Goal: Communication & Community: Participate in discussion

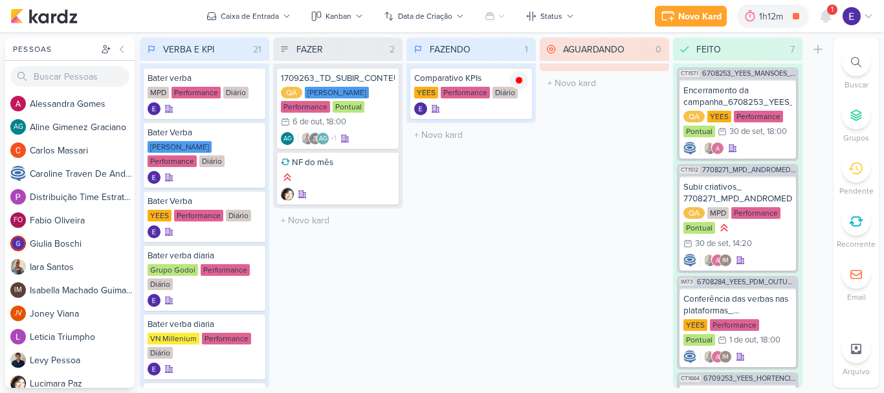
click at [830, 10] on div "1" at bounding box center [832, 10] width 10 height 10
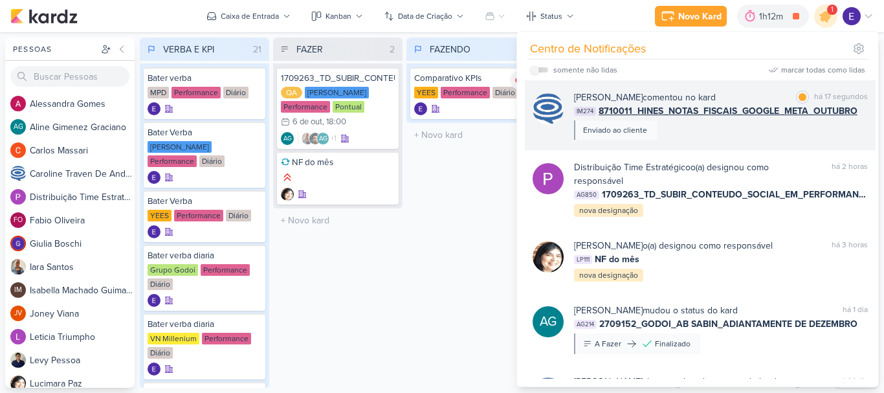
click at [819, 124] on div "[PERSON_NAME] comentou no kard marcar como lida há 17 segundos IM274 8710011_HI…" at bounding box center [721, 115] width 294 height 49
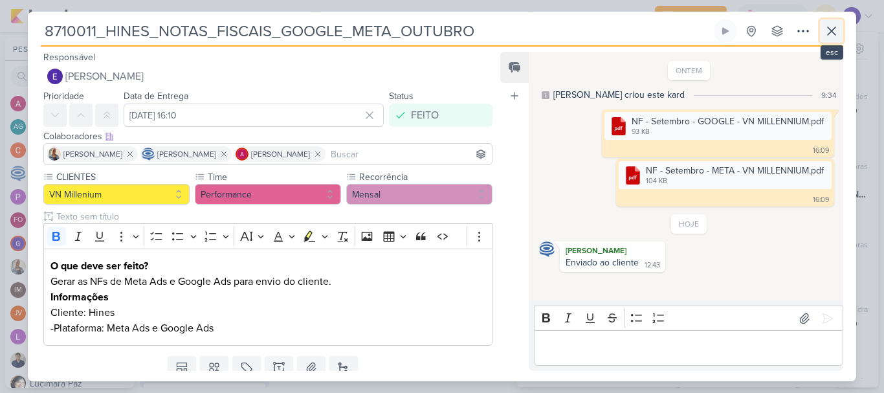
click at [832, 32] on icon at bounding box center [832, 31] width 16 height 16
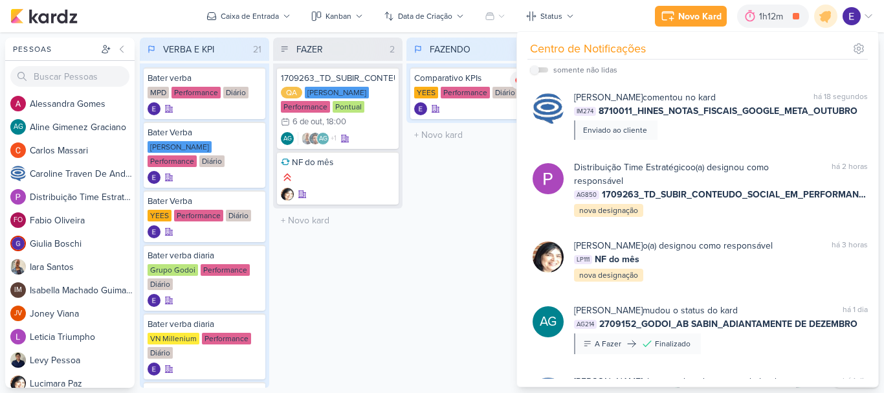
click at [454, 280] on div "FAZENDO 1 Mover Para Esquerda Mover Para Direita [GEOGRAPHIC_DATA] Comparativo …" at bounding box center [470, 213] width 129 height 350
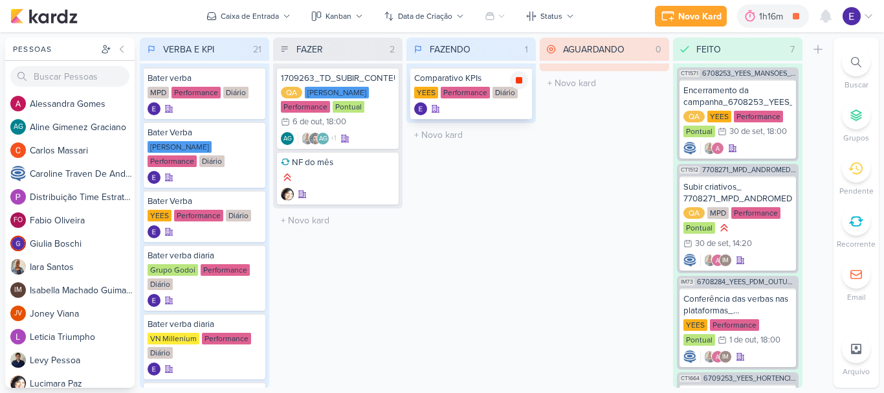
click at [519, 75] on icon at bounding box center [519, 80] width 10 height 10
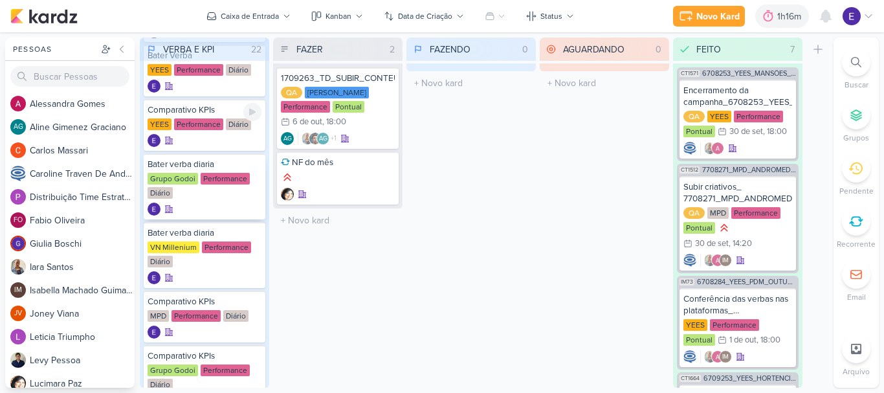
scroll to position [194, 0]
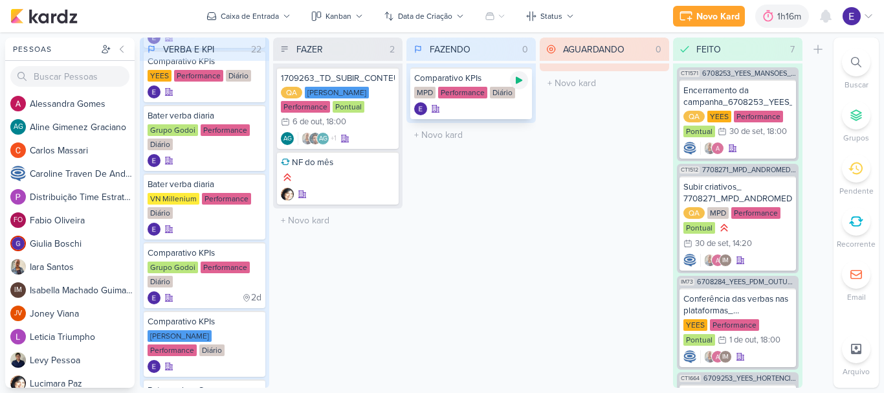
click at [514, 83] on icon at bounding box center [519, 80] width 10 height 10
click at [483, 105] on div at bounding box center [471, 108] width 114 height 13
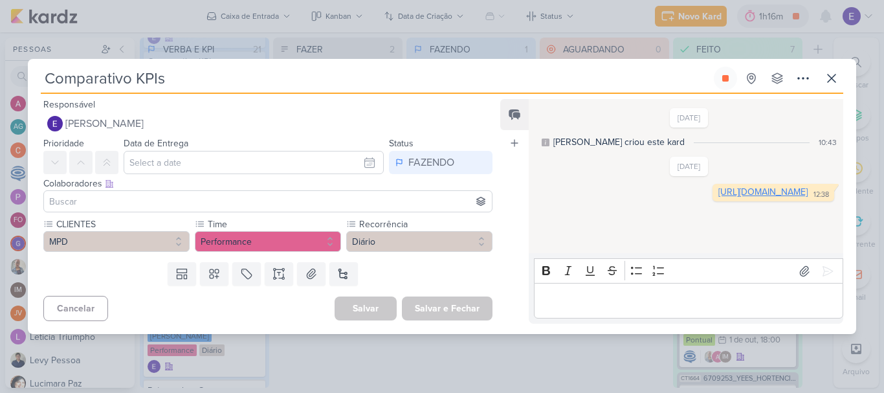
click at [718, 197] on link "[URL][DOMAIN_NAME]" at bounding box center [762, 191] width 89 height 11
click at [828, 76] on icon at bounding box center [832, 78] width 8 height 8
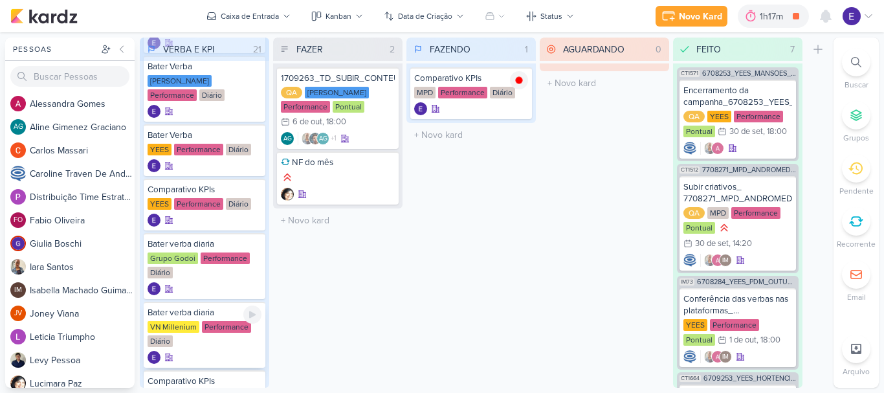
scroll to position [65, 0]
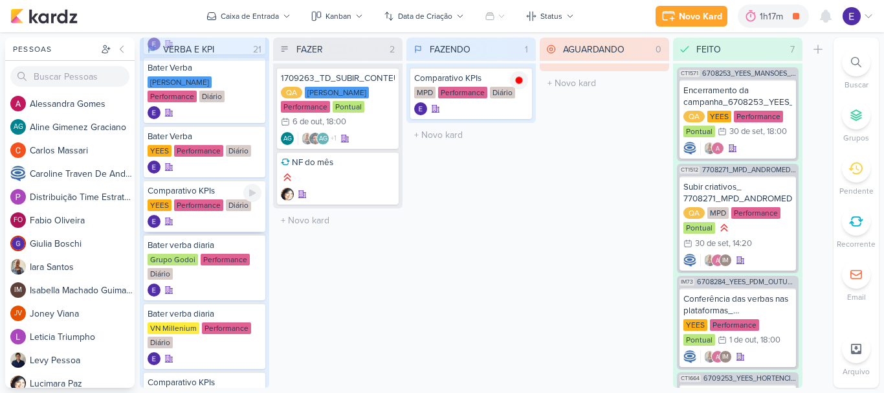
click at [224, 210] on div "YEES Performance Diário" at bounding box center [205, 205] width 114 height 13
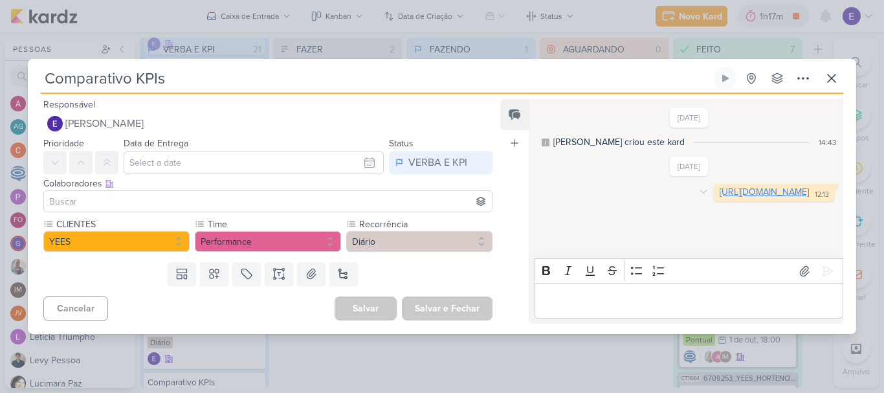
click at [720, 197] on link "[URL][DOMAIN_NAME]" at bounding box center [764, 191] width 89 height 11
